Goal: Use online tool/utility: Utilize a website feature to perform a specific function

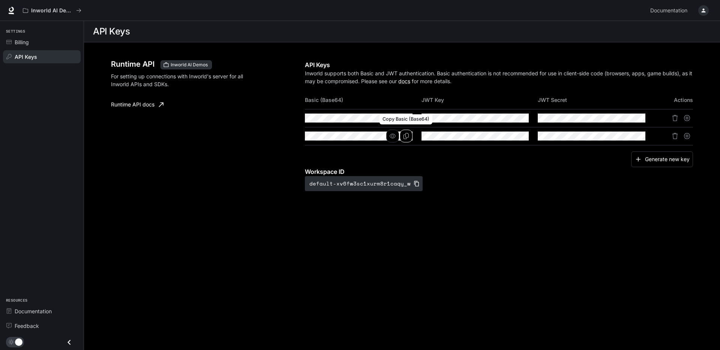
click at [410, 137] on button "Copy Basic (Base64)" at bounding box center [406, 136] width 13 height 13
click at [702, 9] on icon "button" at bounding box center [704, 11] width 6 height 6
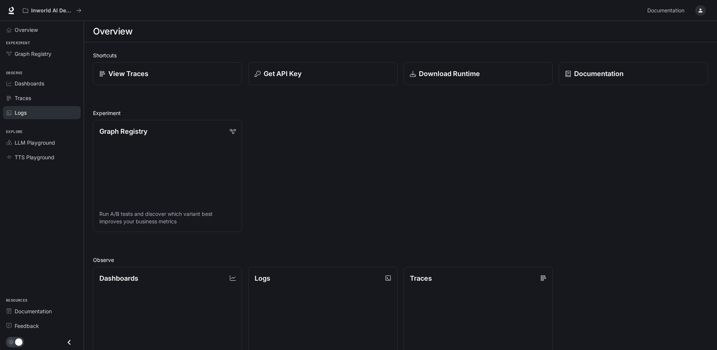
click at [24, 114] on span "Logs" at bounding box center [21, 113] width 12 height 8
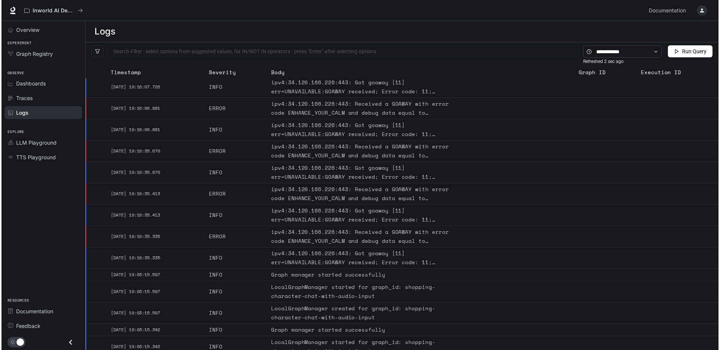
scroll to position [218, 0]
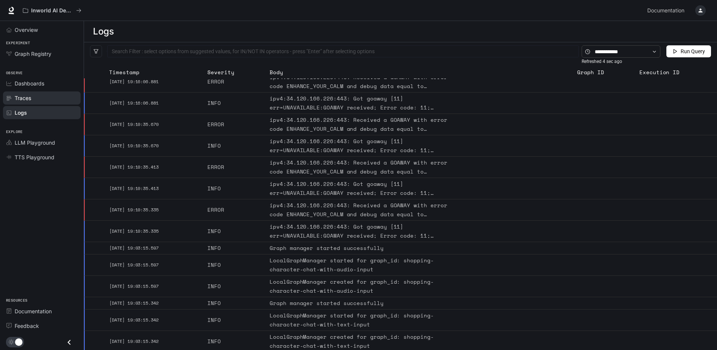
click at [53, 98] on div "Traces" at bounding box center [46, 98] width 63 height 8
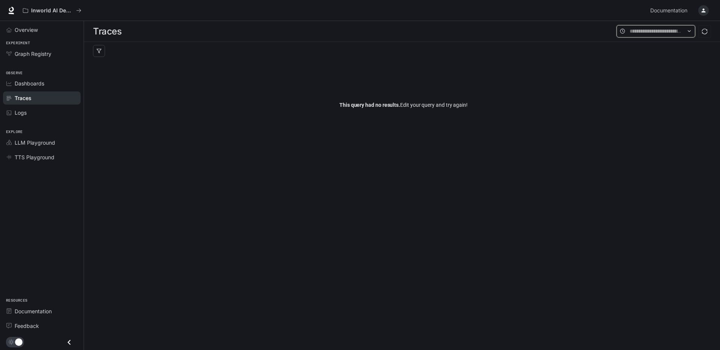
click at [643, 29] on input "text" at bounding box center [656, 31] width 53 height 8
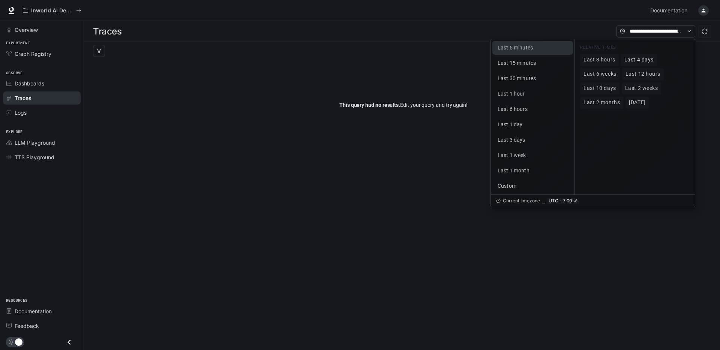
click at [639, 62] on span "Last 4 days" at bounding box center [638, 60] width 29 height 6
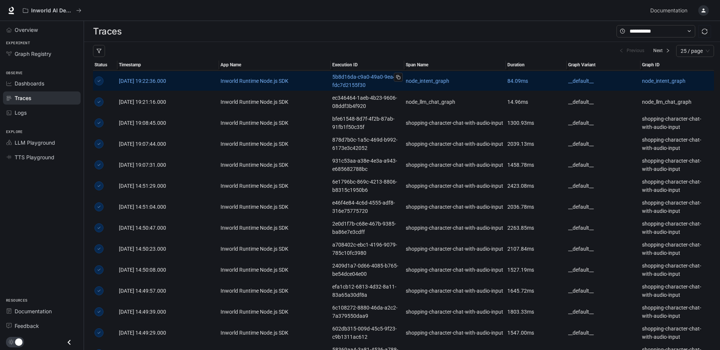
click at [398, 74] on button at bounding box center [398, 77] width 9 height 9
click at [386, 80] on link "5b8d16da-c9a0-49a0-9ea4-fdc7d2155f30" at bounding box center [367, 81] width 71 height 17
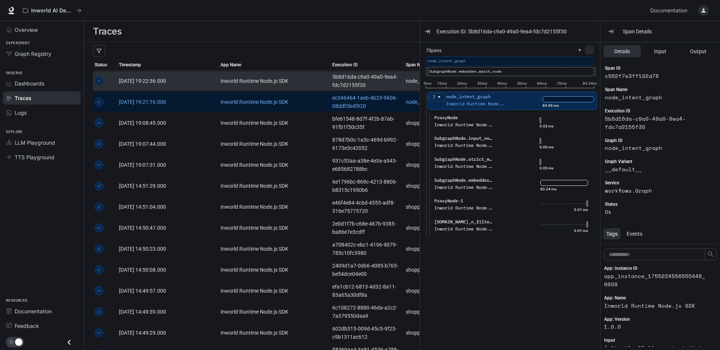
scroll to position [12, 0]
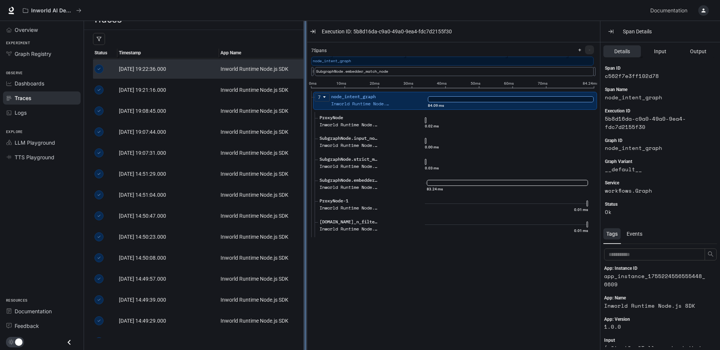
drag, startPoint x: 420, startPoint y: 144, endPoint x: 304, endPoint y: 157, distance: 117.4
click at [304, 157] on div at bounding box center [305, 196] width 4 height 350
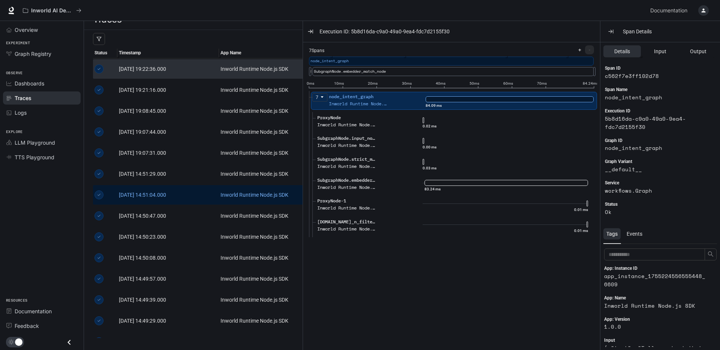
click at [212, 186] on td "2025-08-14 14:51:04.000" at bounding box center [168, 195] width 102 height 21
click at [238, 195] on link "Inworld Runtime Node.js SDK" at bounding box center [275, 195] width 109 height 8
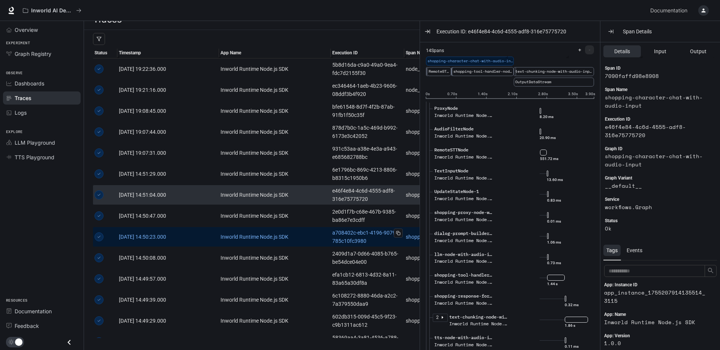
click at [341, 231] on link "a708402c-ebc1-4196-9079-785c10fc3980" at bounding box center [367, 237] width 71 height 17
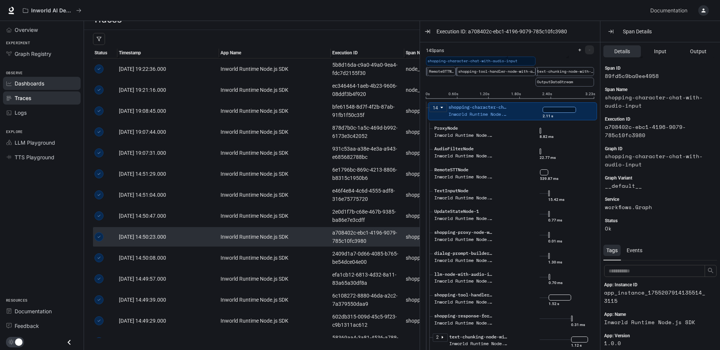
click at [48, 81] on div "Dashboards" at bounding box center [46, 84] width 63 height 8
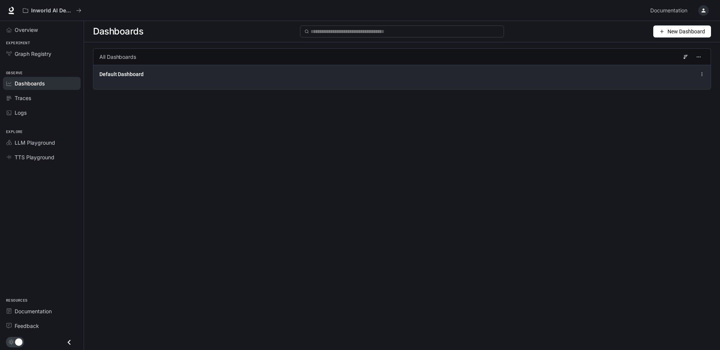
click at [130, 68] on div "Default Dashboard" at bounding box center [401, 77] width 617 height 24
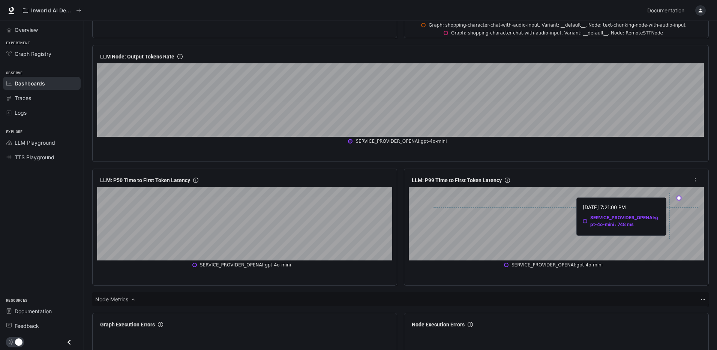
scroll to position [762, 0]
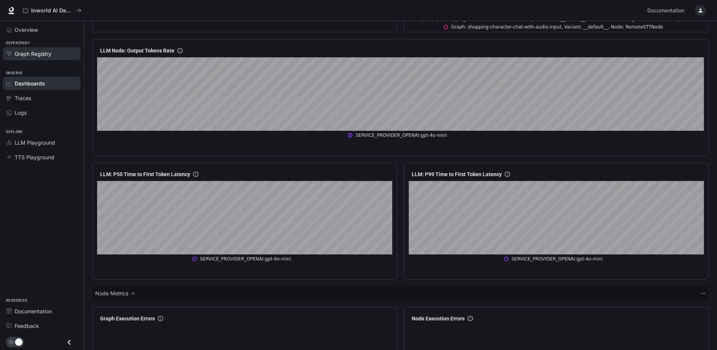
click at [43, 58] on link "Graph Registry" at bounding box center [42, 53] width 78 height 13
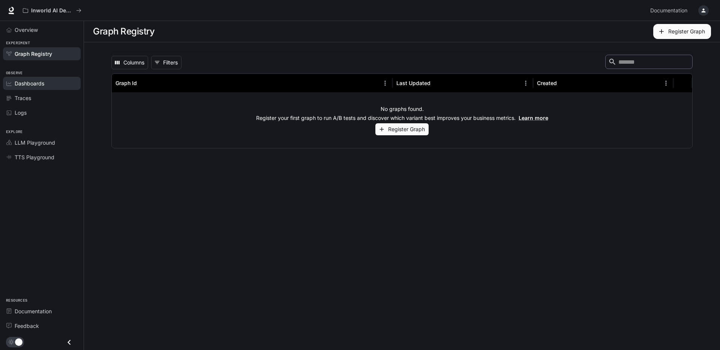
click at [37, 85] on span "Dashboards" at bounding box center [30, 84] width 30 height 8
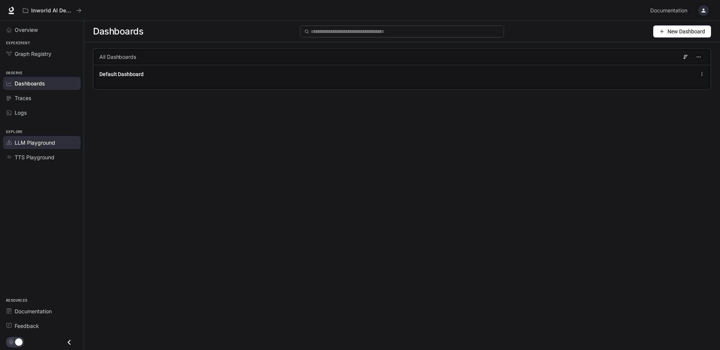
click at [28, 137] on link "LLM Playground" at bounding box center [42, 142] width 78 height 13
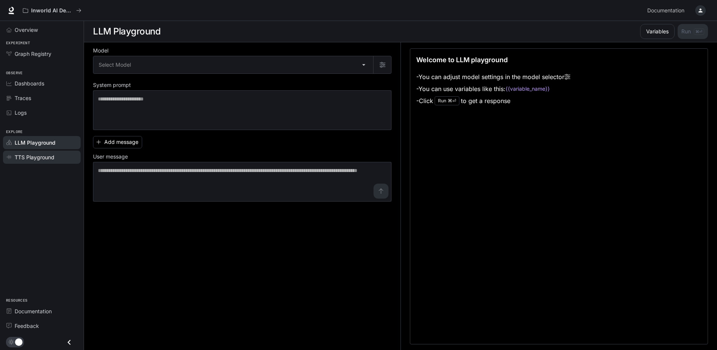
click at [33, 163] on link "TTS Playground" at bounding box center [42, 157] width 78 height 13
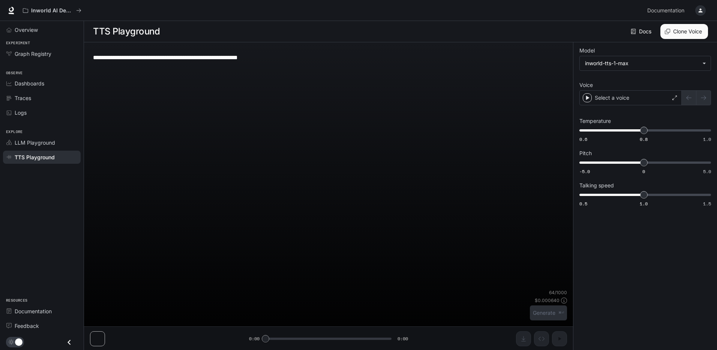
type textarea "**********"
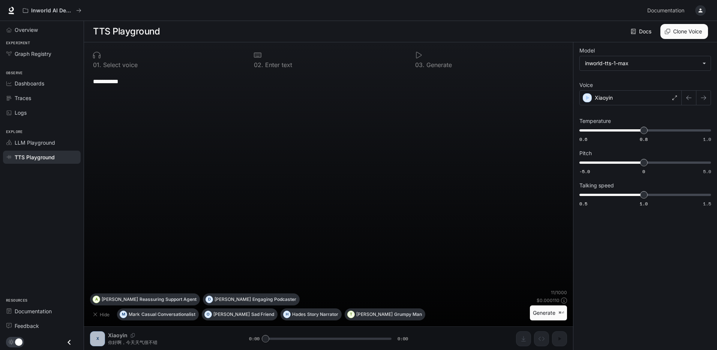
click at [695, 14] on button "button" at bounding box center [700, 10] width 15 height 15
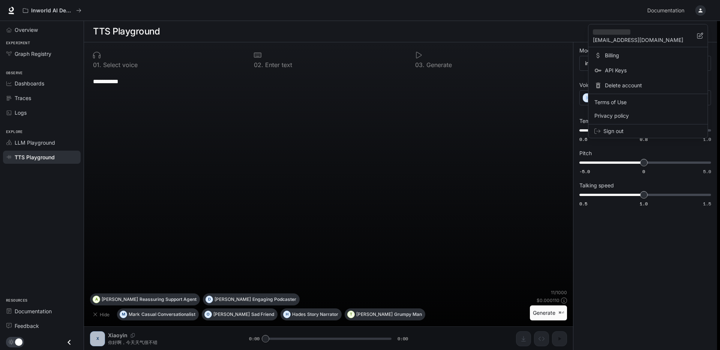
click at [698, 14] on div at bounding box center [360, 175] width 720 height 350
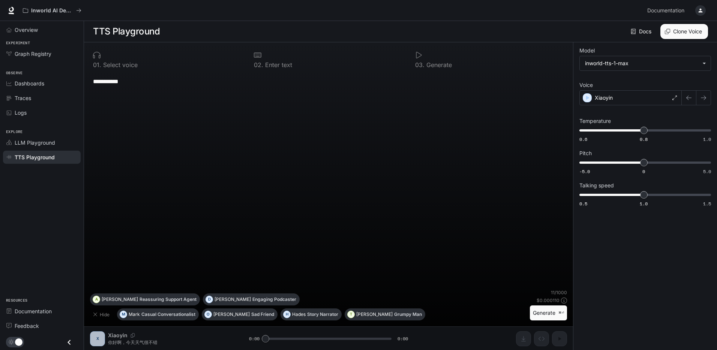
click at [698, 13] on icon "button" at bounding box center [701, 11] width 6 height 6
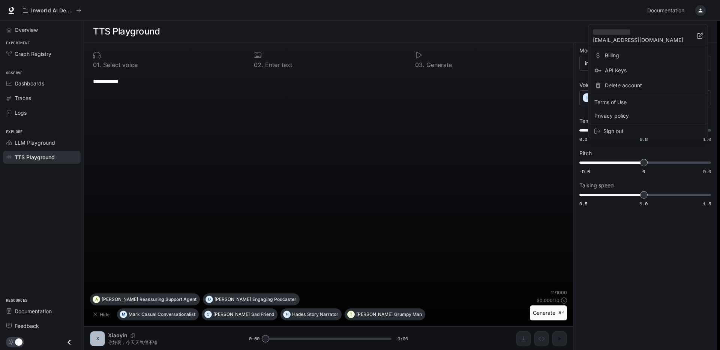
click at [632, 73] on span "API Keys" at bounding box center [653, 71] width 97 height 8
